Goal: Task Accomplishment & Management: Use online tool/utility

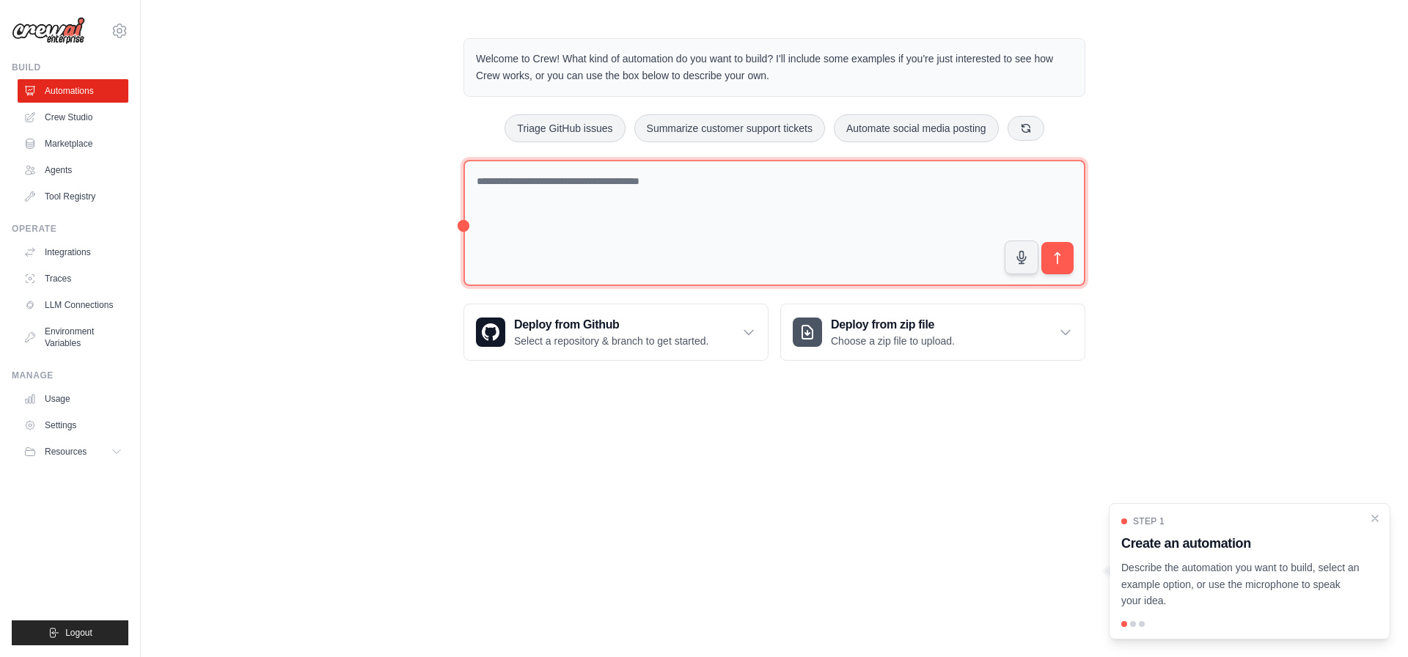
click at [564, 206] on textarea at bounding box center [774, 223] width 622 height 127
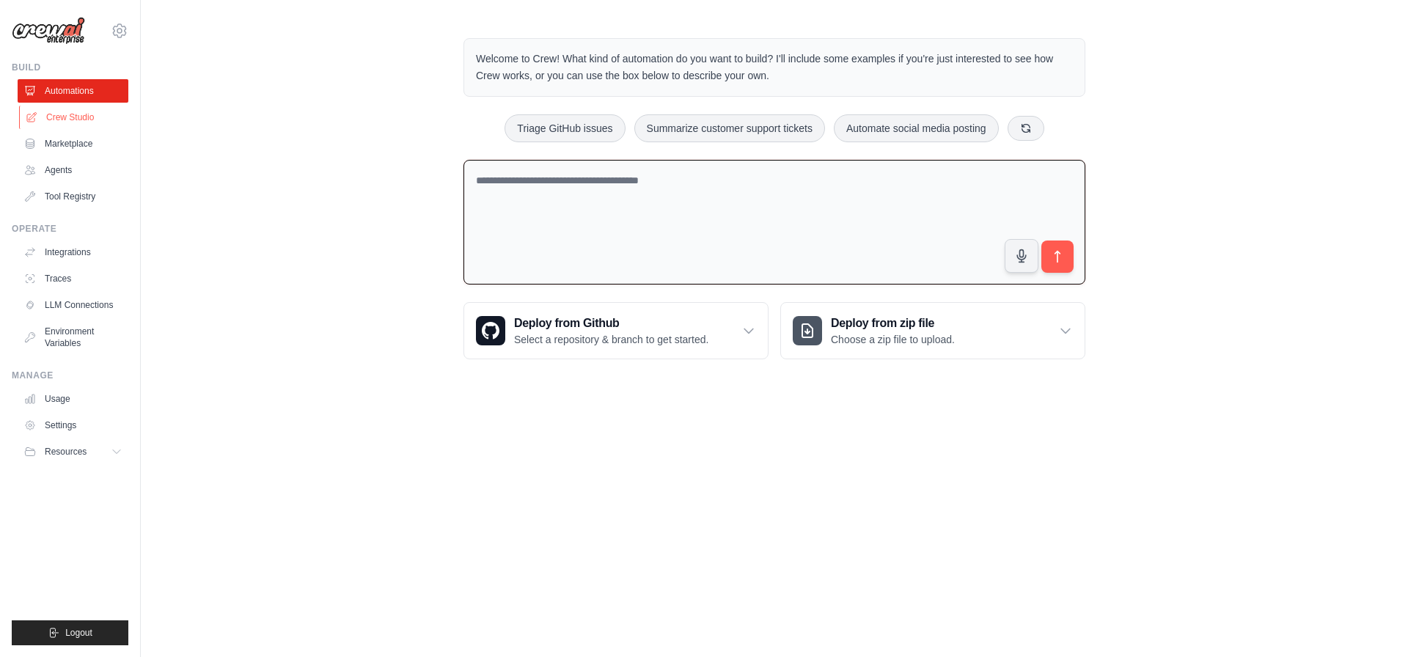
click at [96, 119] on link "Crew Studio" at bounding box center [74, 117] width 111 height 23
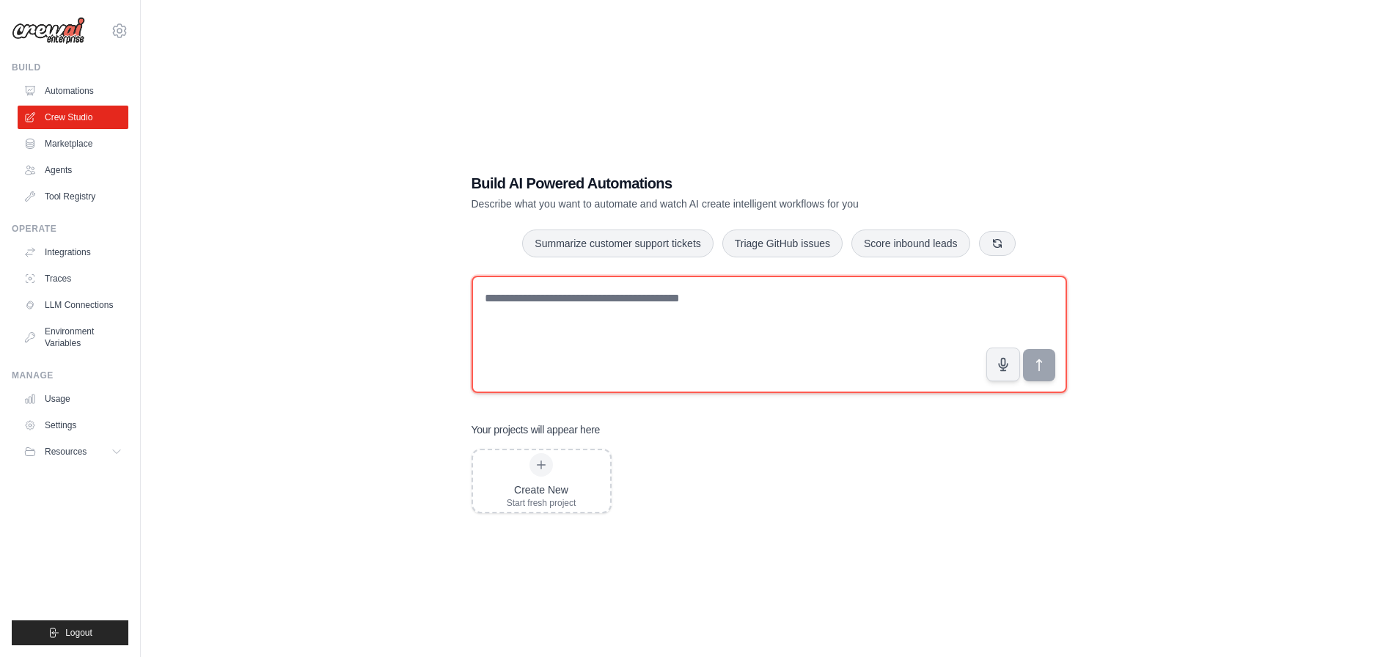
click at [690, 382] on textarea at bounding box center [769, 334] width 595 height 117
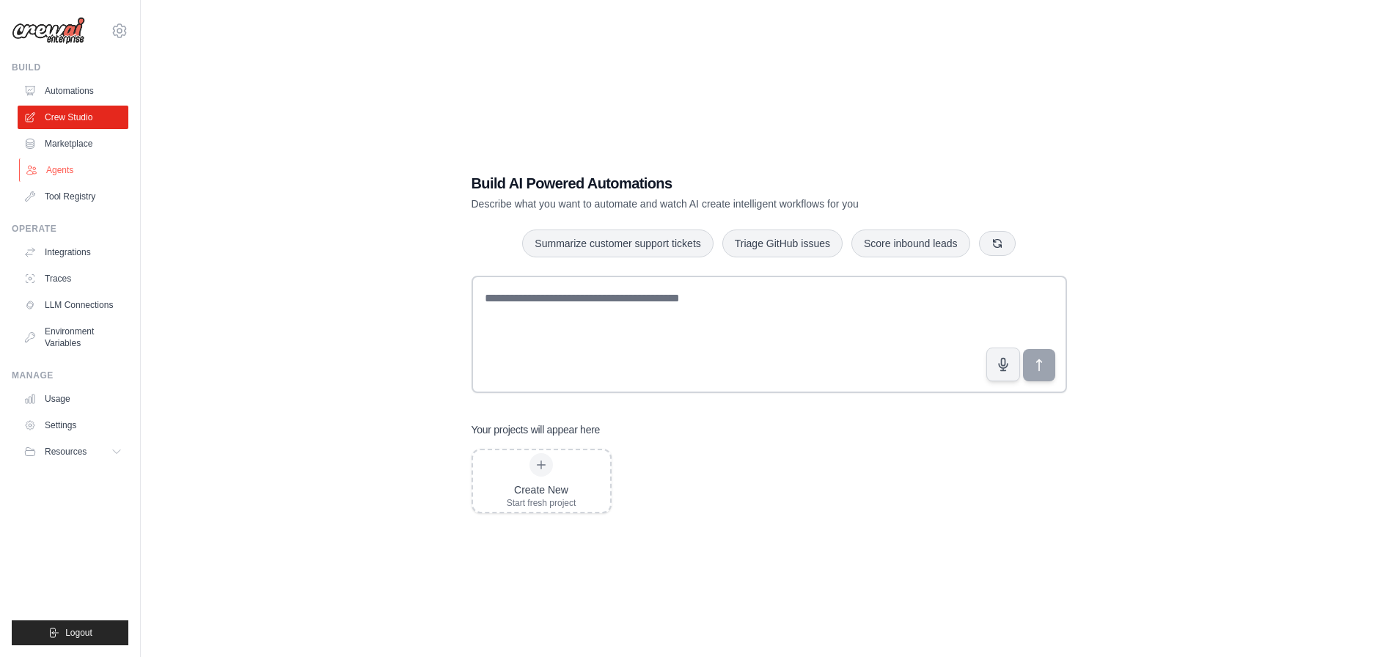
click at [69, 175] on link "Agents" at bounding box center [74, 169] width 111 height 23
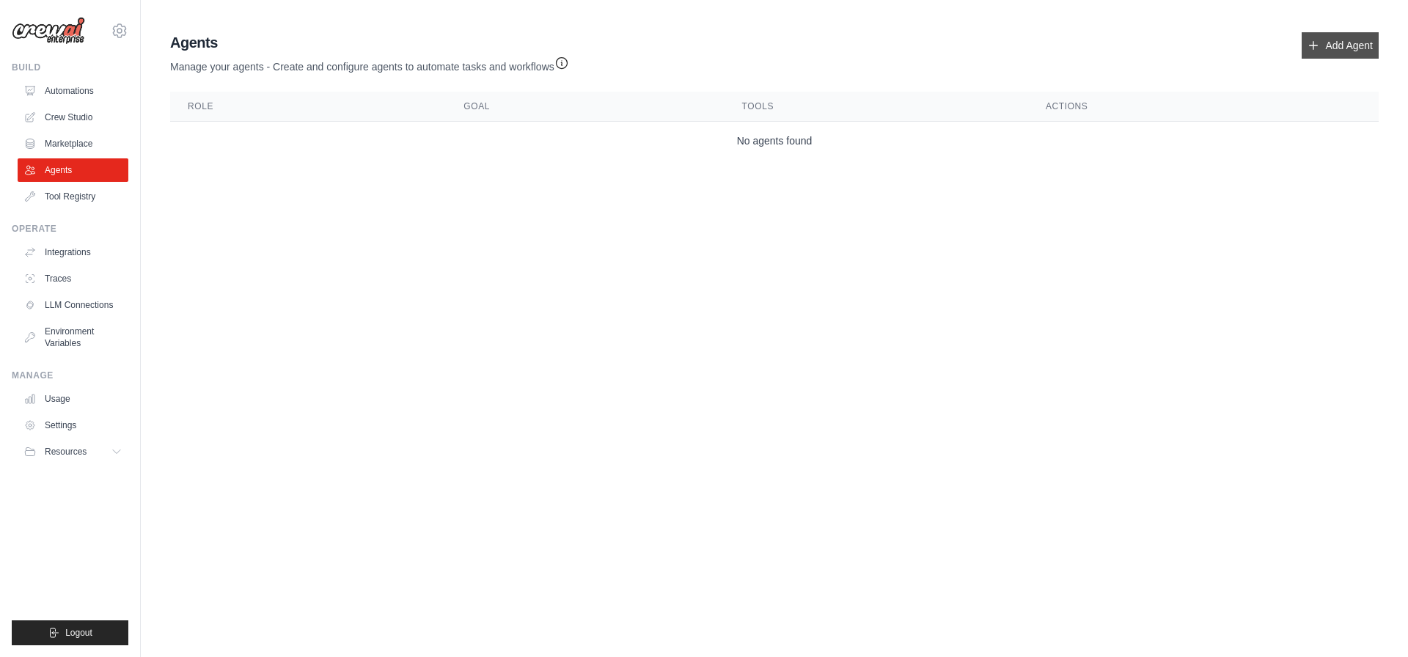
click at [1332, 45] on link "Add Agent" at bounding box center [1340, 45] width 77 height 26
click at [64, 93] on link "Automations" at bounding box center [74, 90] width 111 height 23
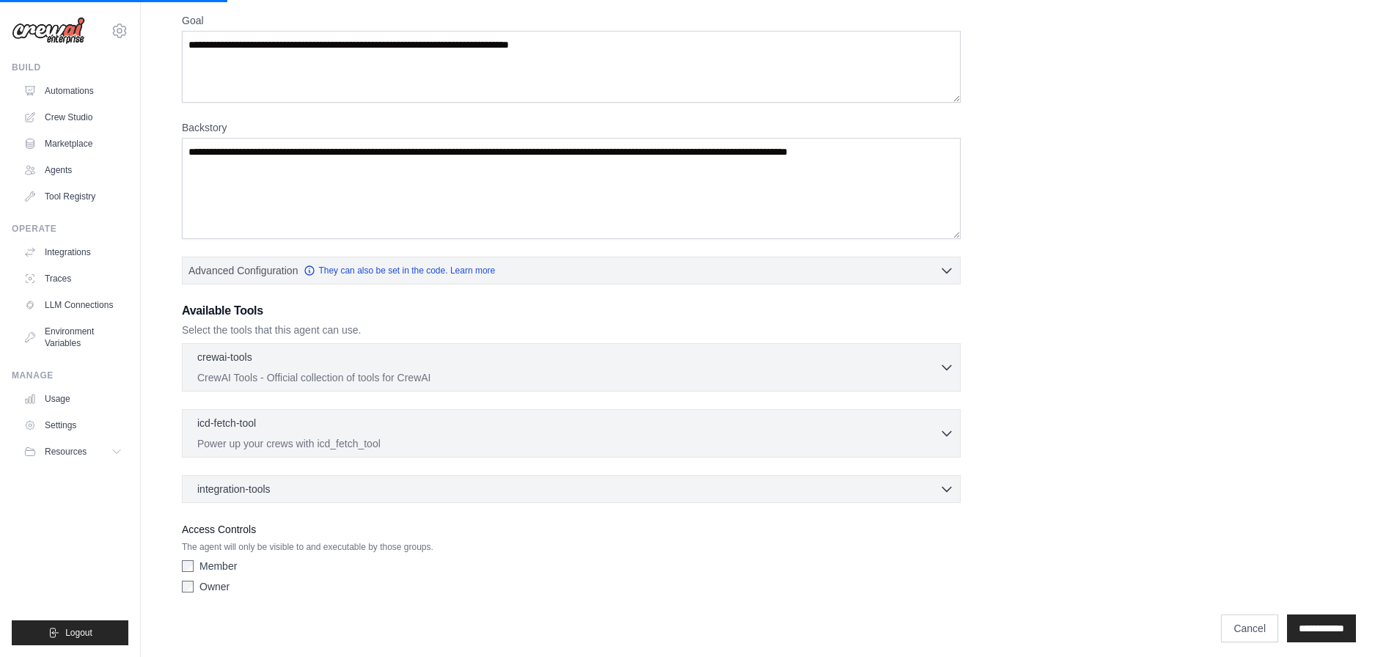
scroll to position [130, 0]
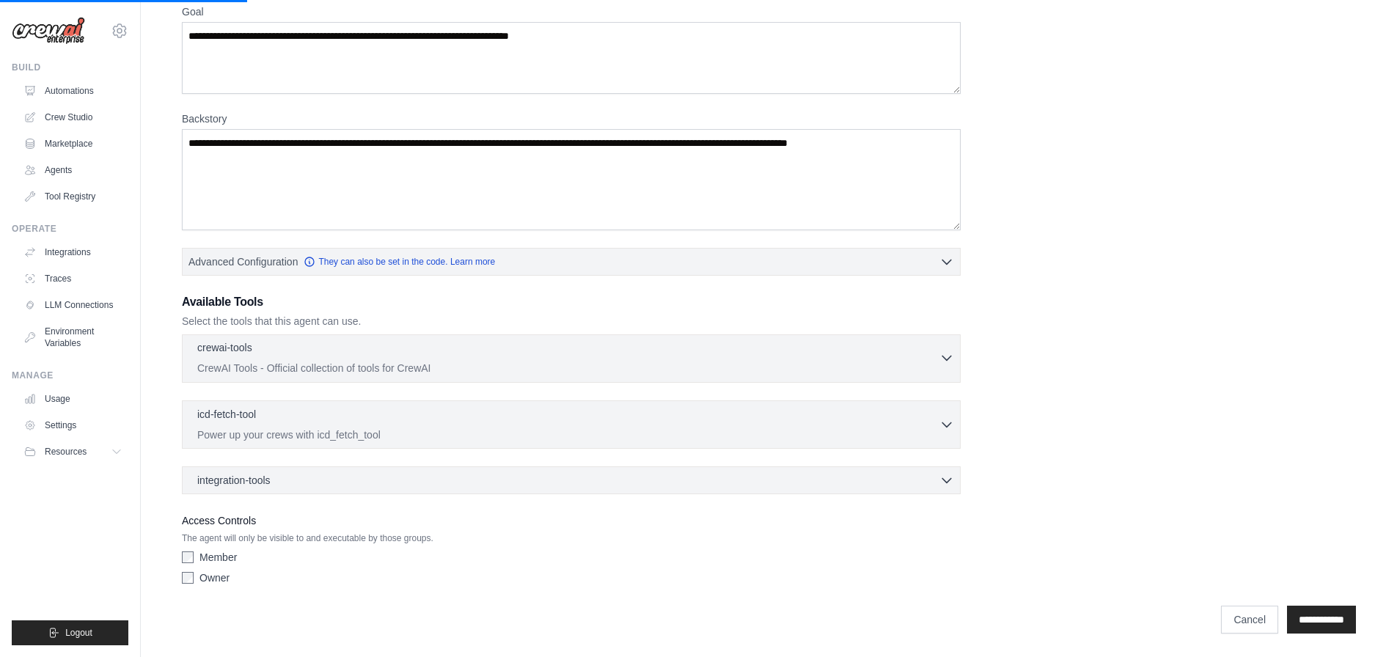
click at [559, 352] on div "crewai-tools 0 selected" at bounding box center [568, 349] width 742 height 18
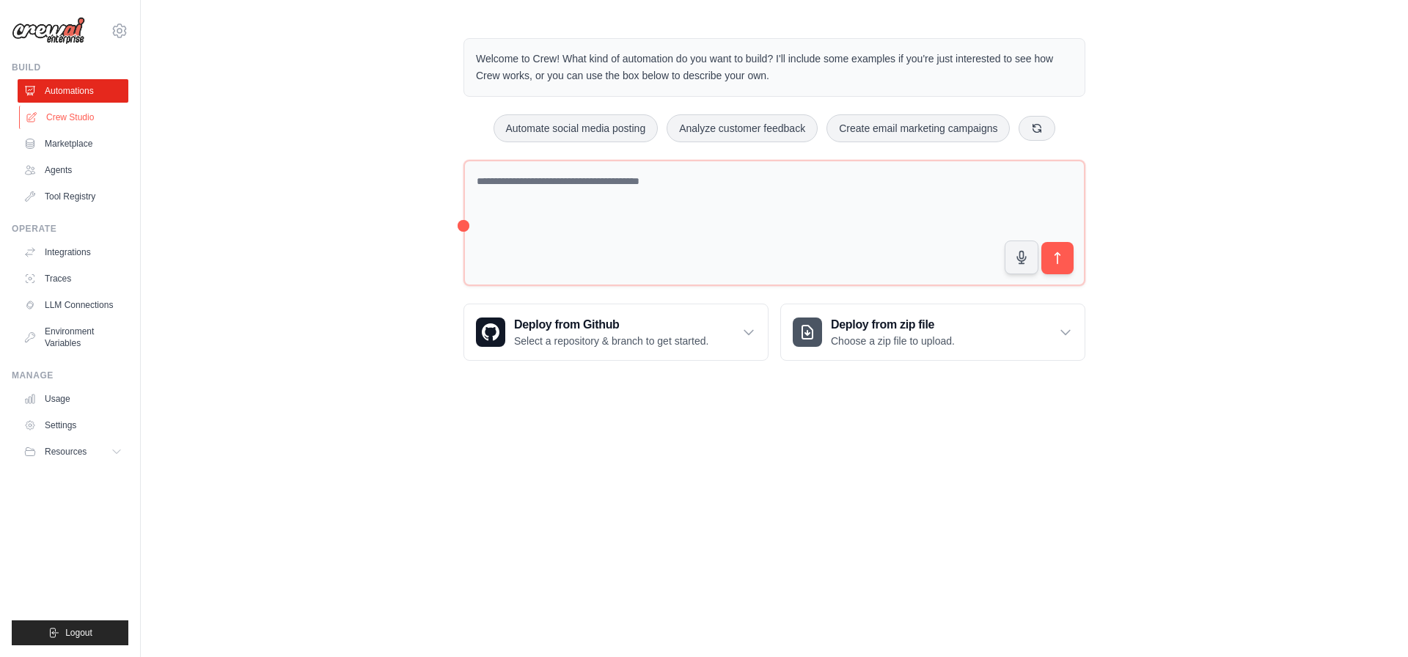
click at [80, 117] on link "Crew Studio" at bounding box center [74, 117] width 111 height 23
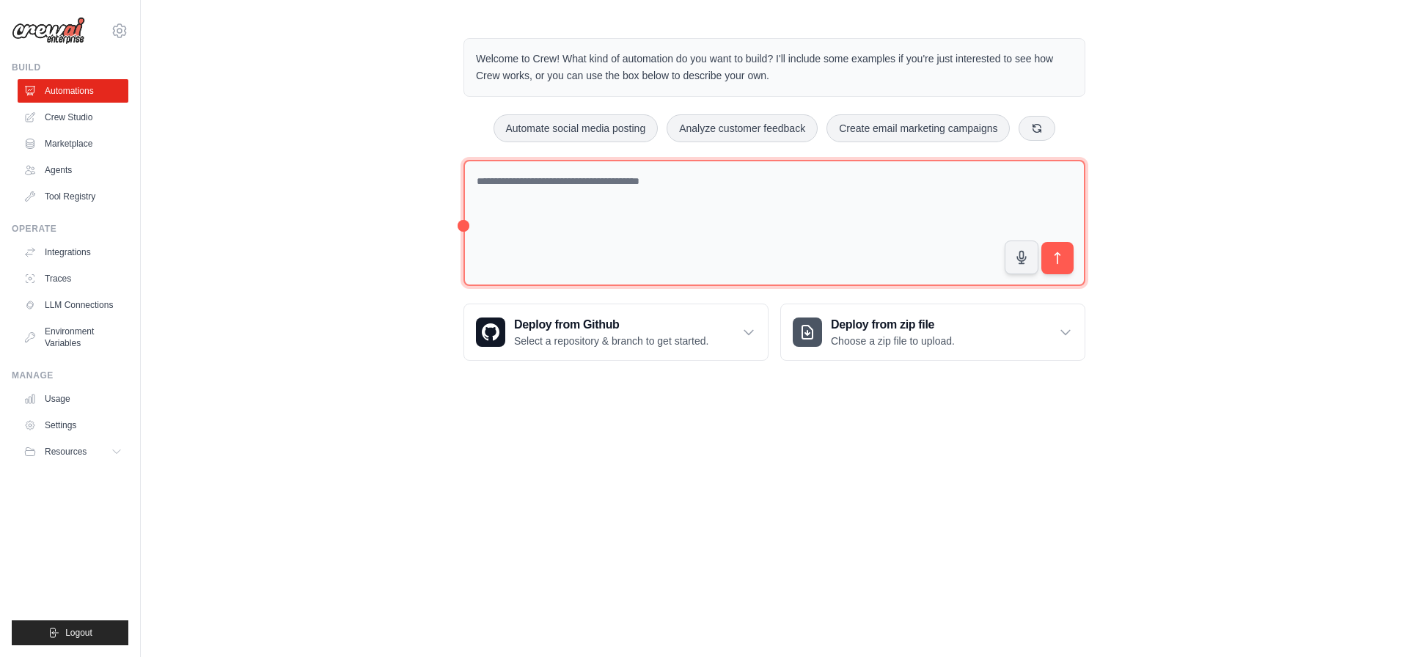
drag, startPoint x: 463, startPoint y: 221, endPoint x: 435, endPoint y: 238, distance: 32.6
click at [435, 238] on div "Welcome to Crew! What kind of automation do you want to build? I'll include som…" at bounding box center [774, 200] width 1267 height 370
drag, startPoint x: 466, startPoint y: 219, endPoint x: 461, endPoint y: 227, distance: 8.6
click at [464, 222] on textarea at bounding box center [774, 223] width 622 height 127
drag, startPoint x: 461, startPoint y: 227, endPoint x: 634, endPoint y: 249, distance: 174.5
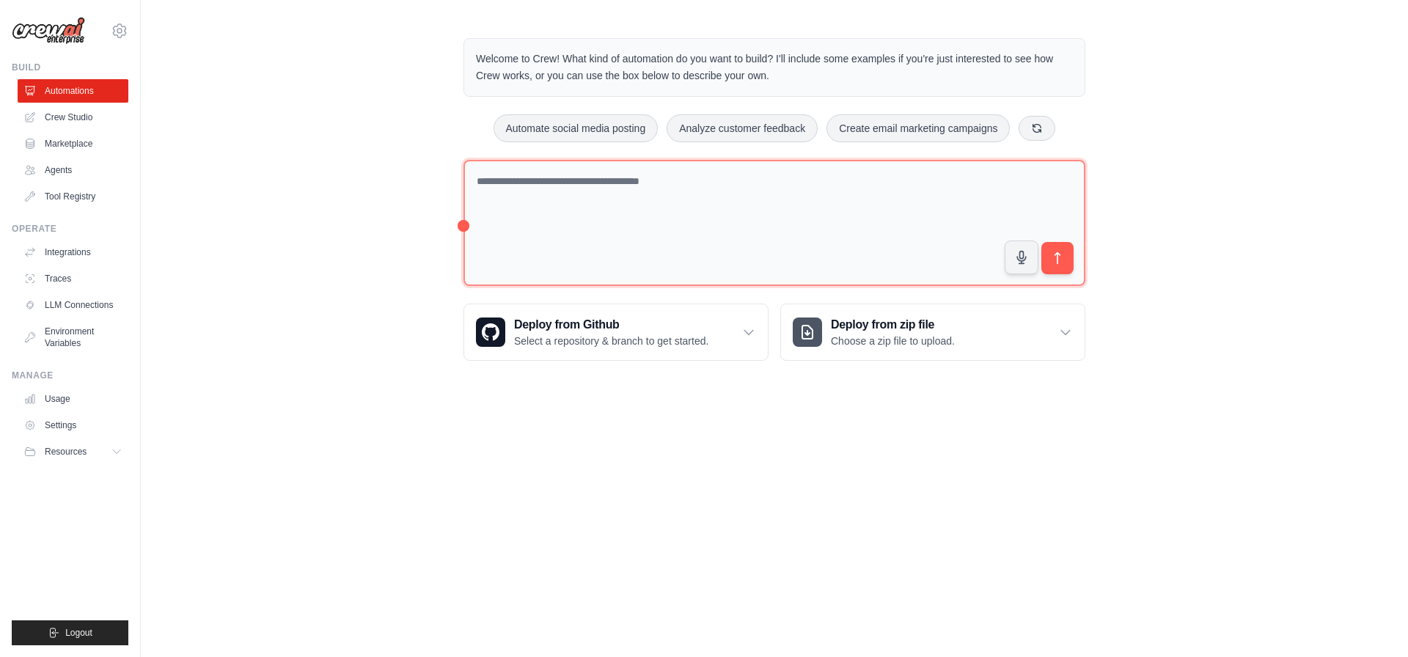
click at [505, 241] on div "Welcome to Crew! What kind of automation do you want to build? I'll include som…" at bounding box center [774, 200] width 657 height 370
click at [926, 277] on textarea at bounding box center [774, 223] width 622 height 127
click at [753, 331] on icon at bounding box center [748, 332] width 15 height 15
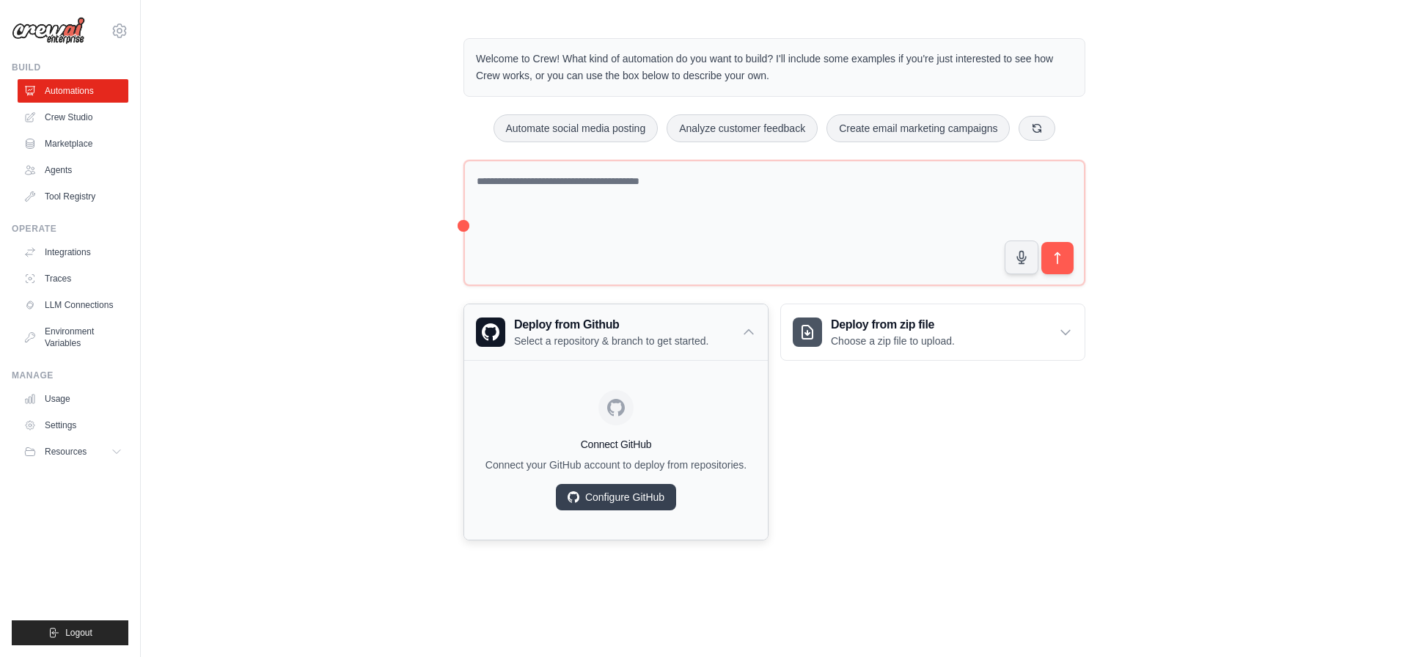
click at [754, 330] on icon at bounding box center [748, 332] width 15 height 15
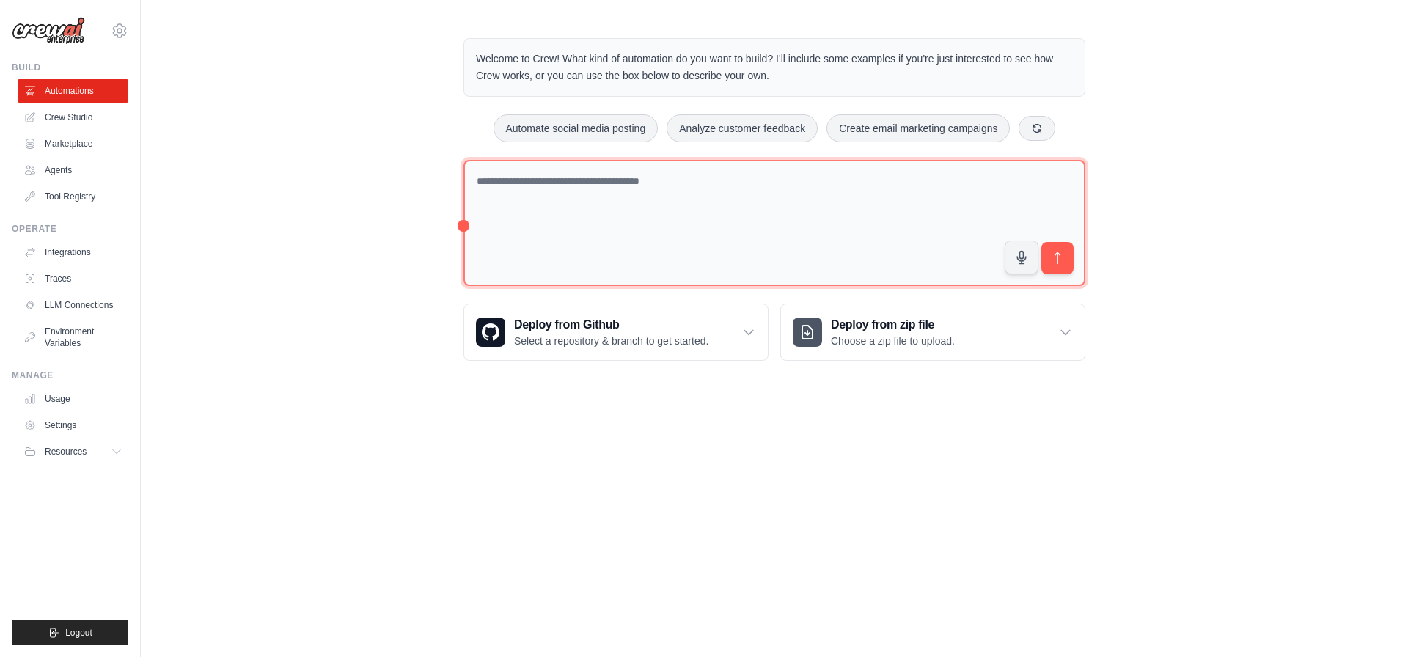
click at [882, 245] on textarea at bounding box center [774, 223] width 622 height 127
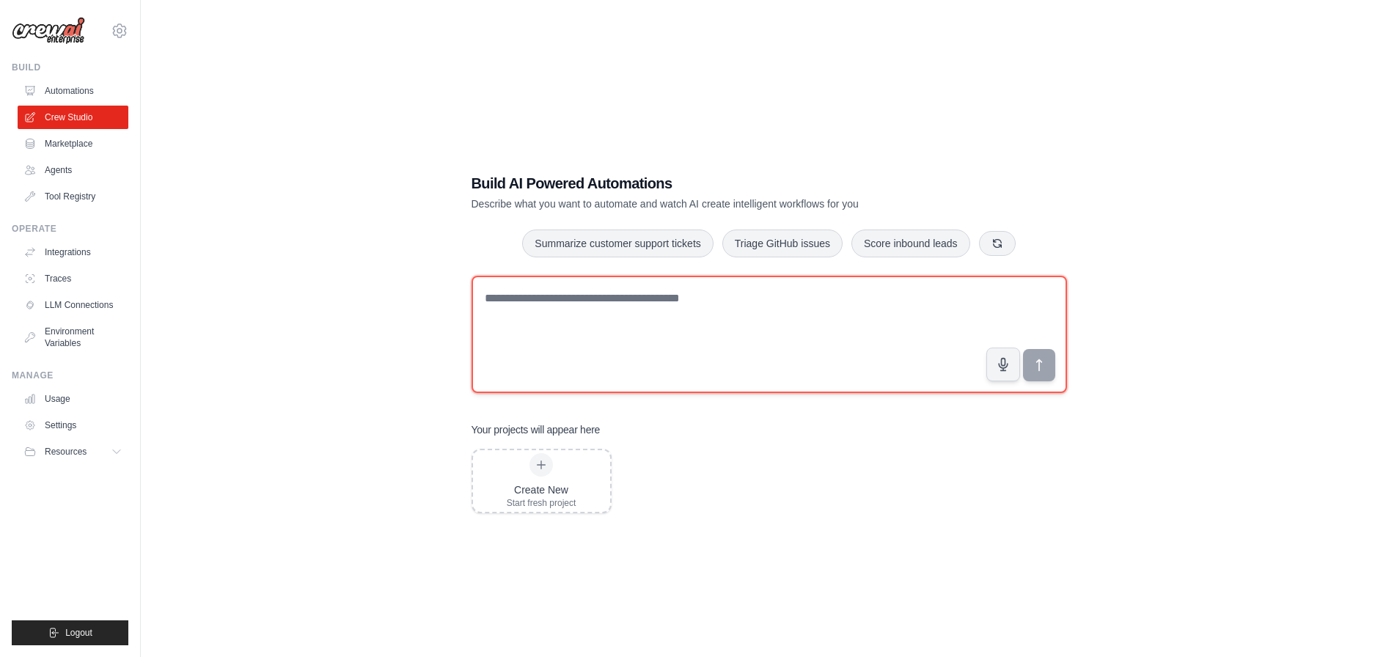
click at [722, 334] on textarea at bounding box center [769, 334] width 595 height 117
click at [703, 309] on textarea at bounding box center [769, 334] width 595 height 117
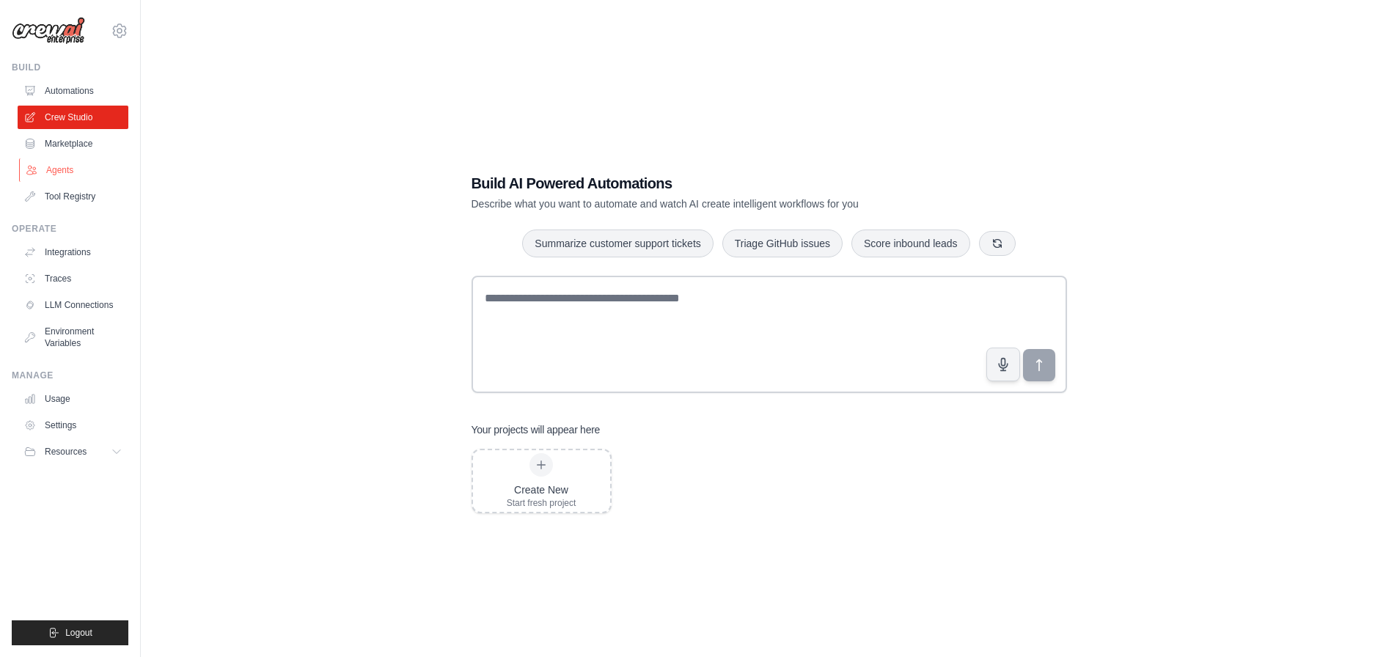
click at [64, 170] on link "Agents" at bounding box center [74, 169] width 111 height 23
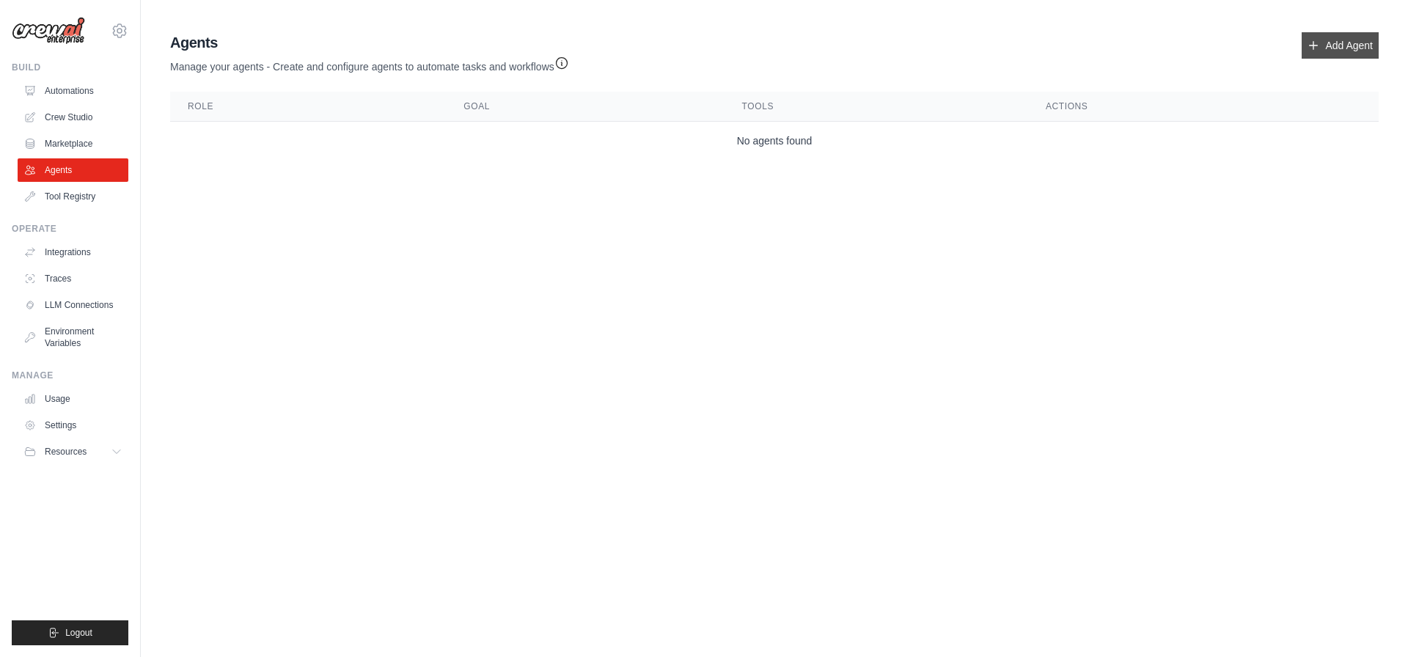
click at [1362, 38] on link "Add Agent" at bounding box center [1340, 45] width 77 height 26
click at [123, 450] on icon at bounding box center [118, 452] width 12 height 12
click at [403, 383] on body "arunveeramoorthy@integrines.com Settings Build Automations Crew Studio Resources" at bounding box center [704, 328] width 1408 height 657
